Goal: Task Accomplishment & Management: Complete application form

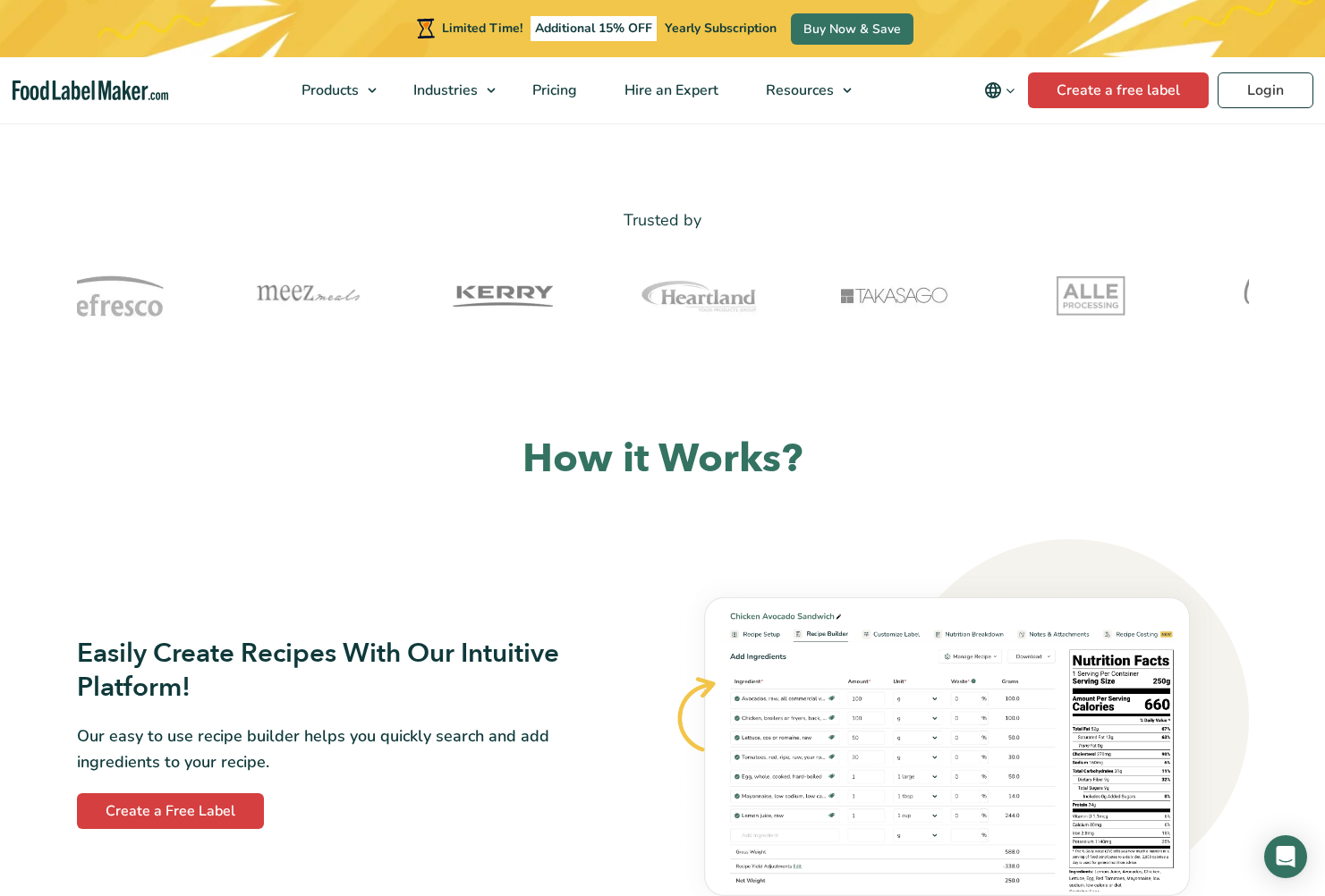
scroll to position [272, 0]
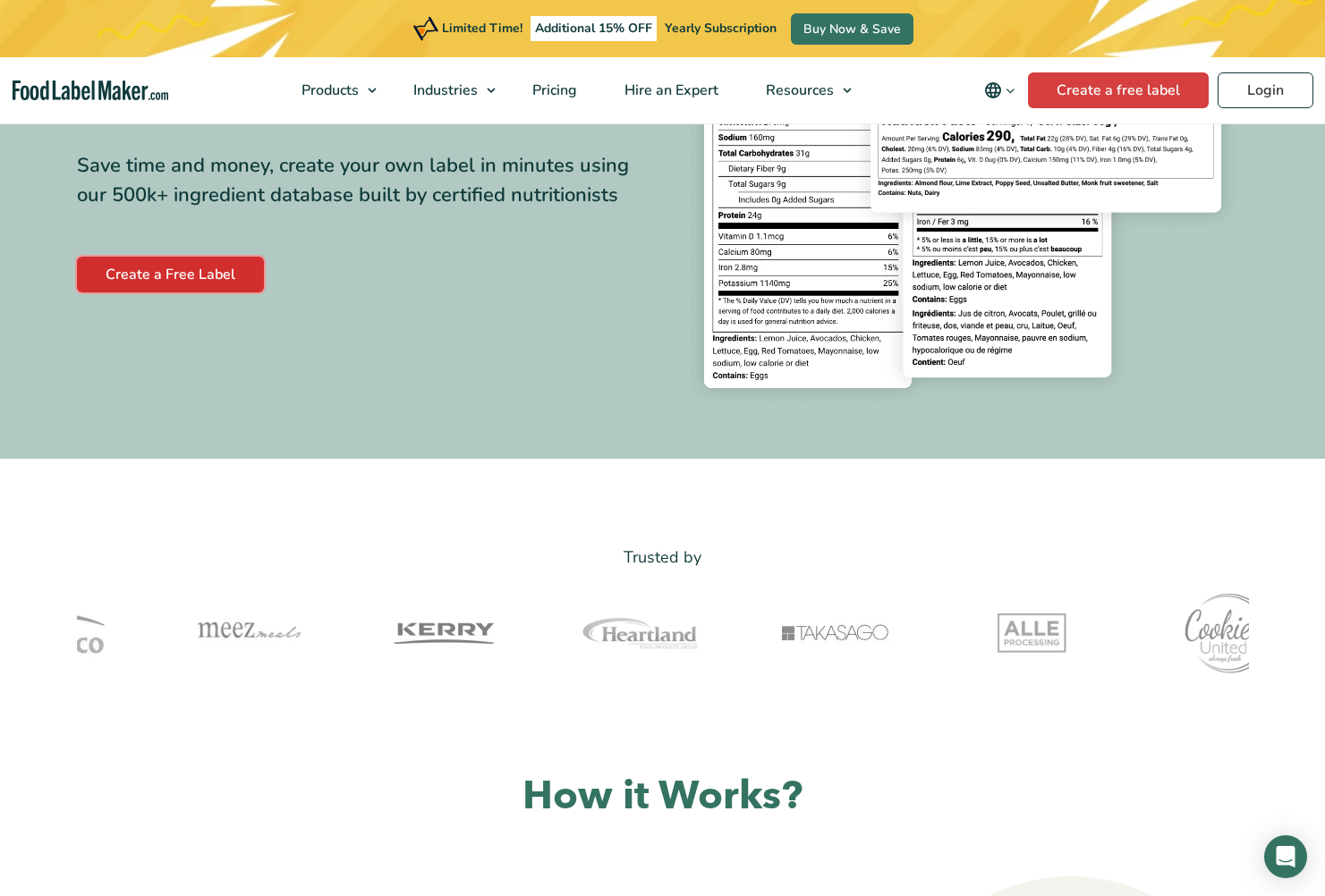
click at [186, 280] on link "Create a Free Label" at bounding box center [170, 275] width 187 height 36
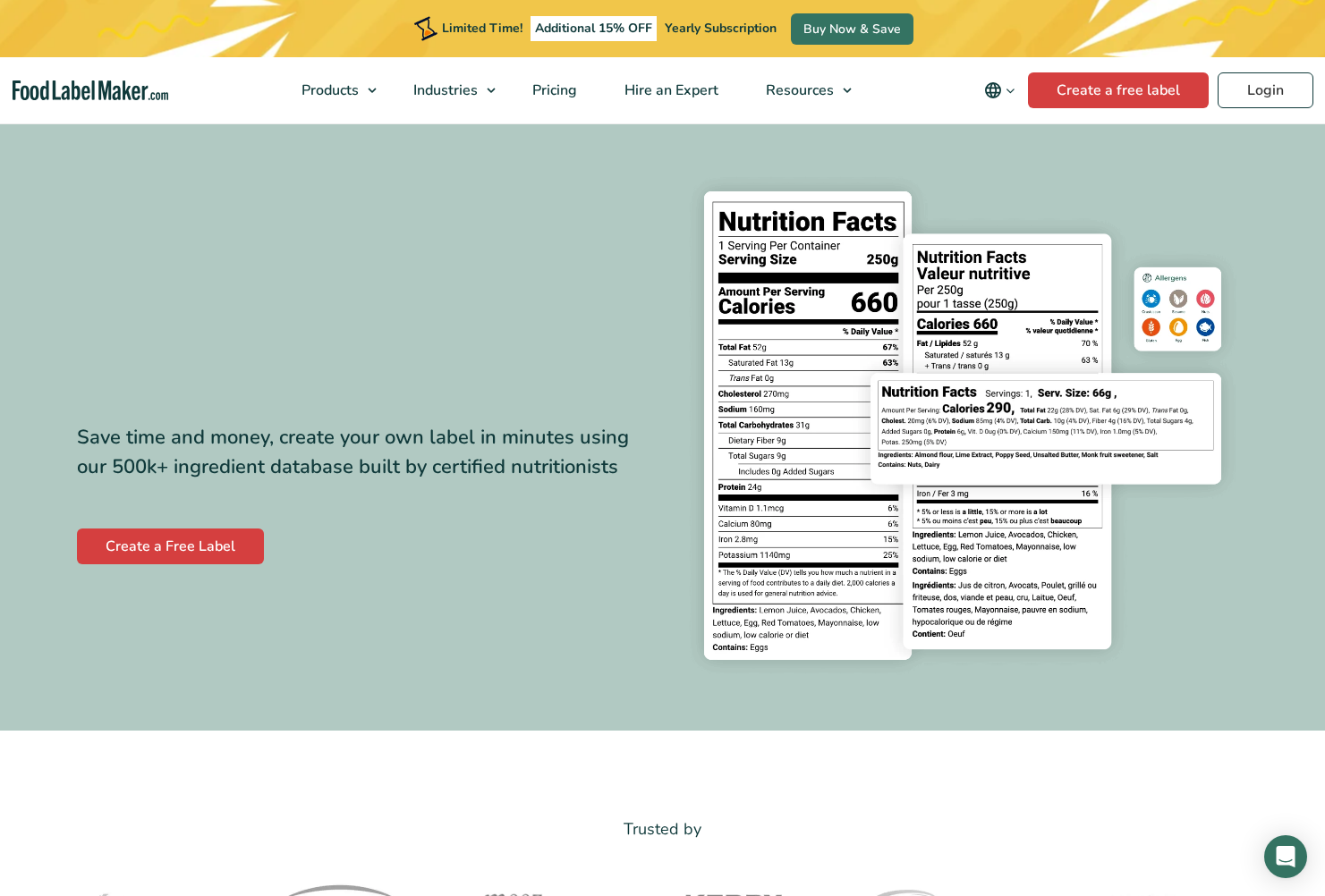
scroll to position [272, 0]
